Goal: Information Seeking & Learning: Learn about a topic

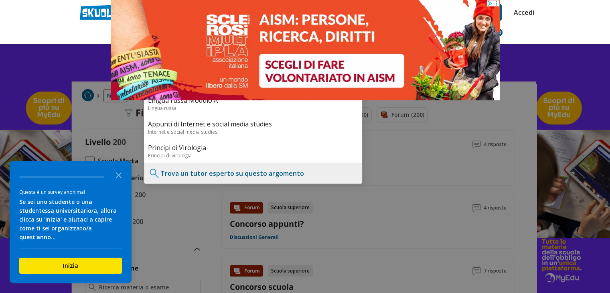
type input "concorso S UI"
click at [549, 28] on header "concorso S UI Storia della filosofia - S. Agostino Storia della filosofia Archi…" at bounding box center [305, 22] width 610 height 44
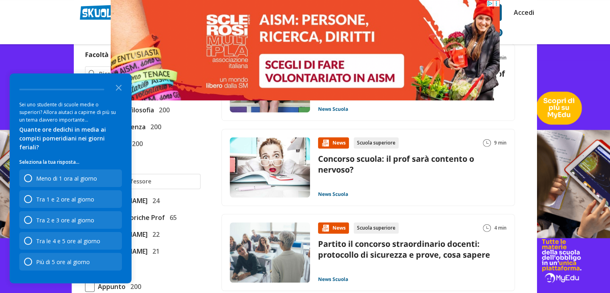
scroll to position [768, 0]
